Goal: Information Seeking & Learning: Learn about a topic

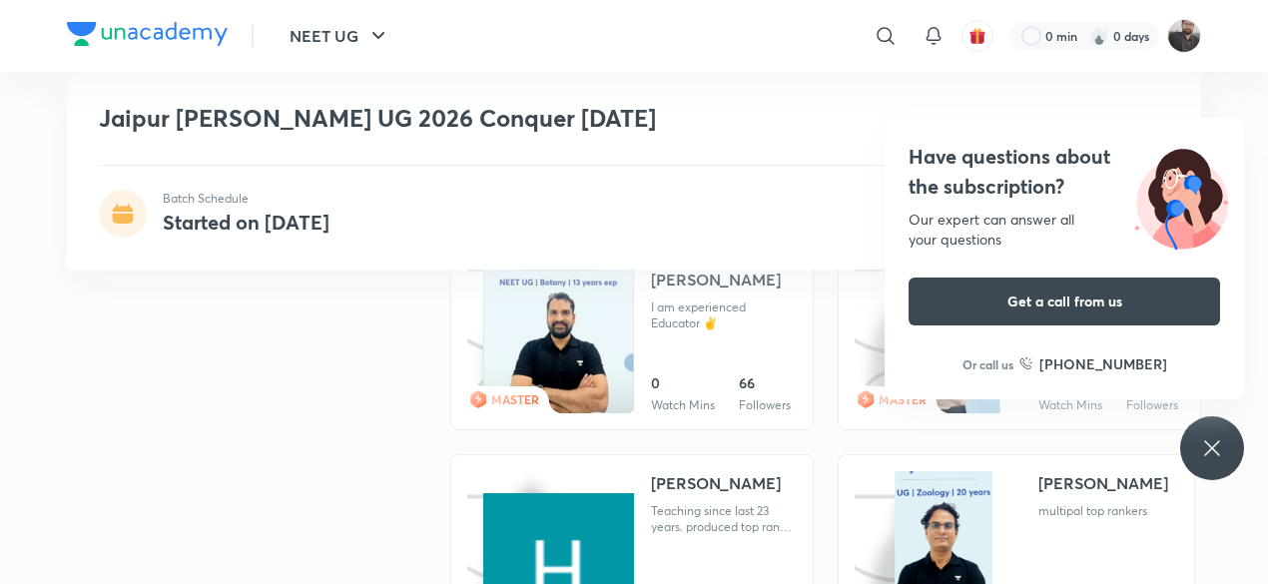
scroll to position [1511, 0]
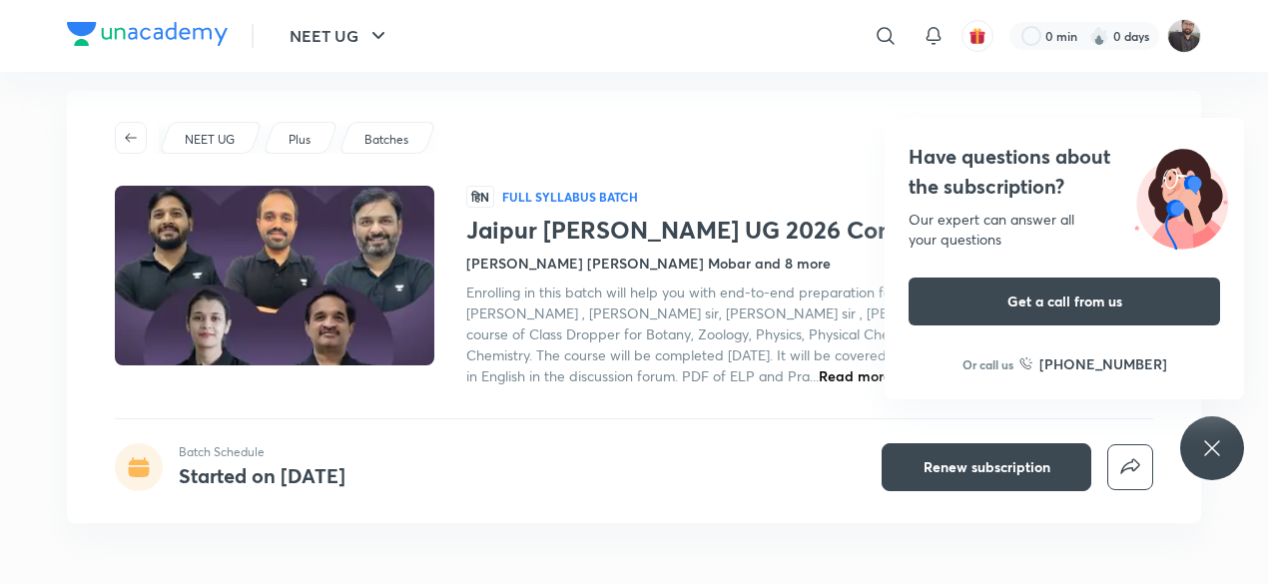
scroll to position [16, 0]
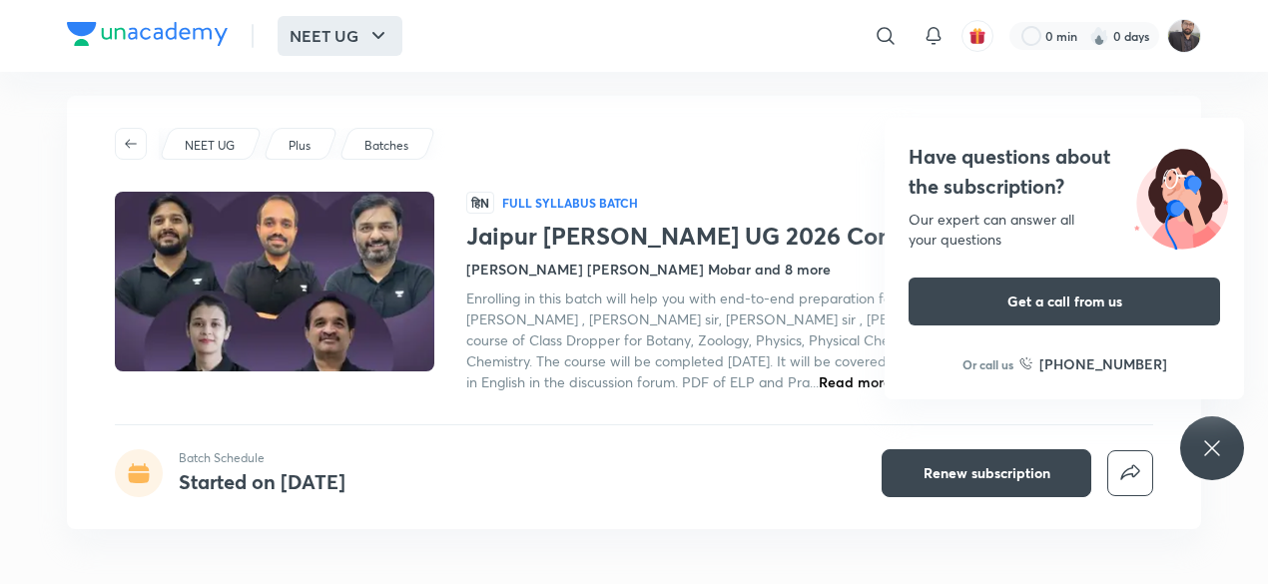
click at [379, 37] on icon "button" at bounding box center [379, 35] width 12 height 7
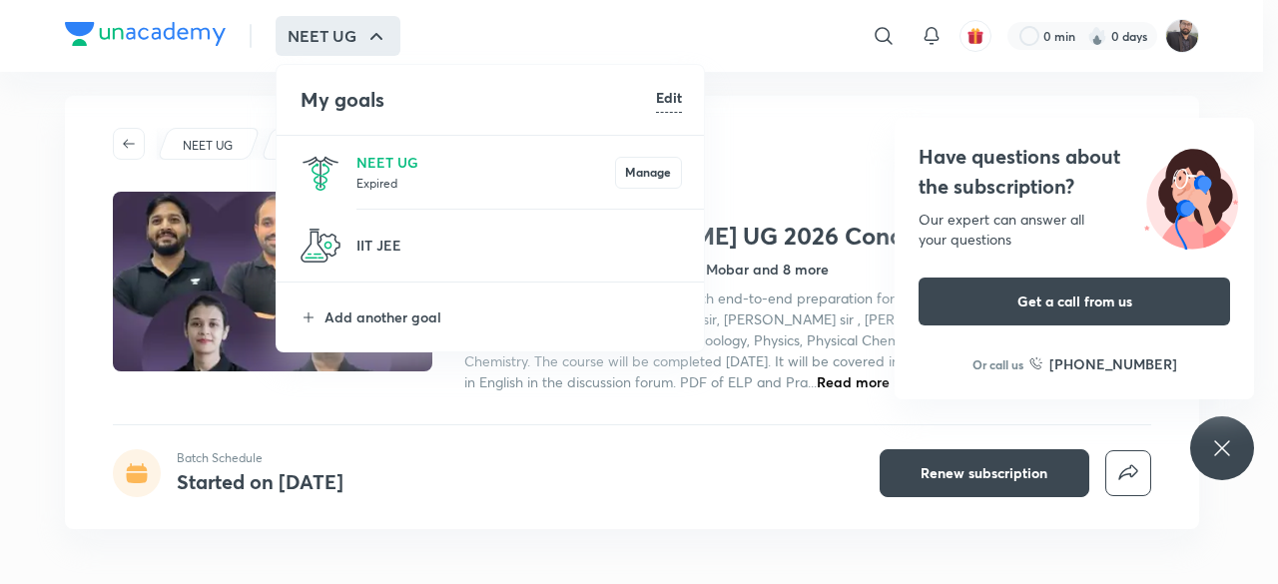
click at [115, 123] on div at bounding box center [639, 292] width 1278 height 584
